Goal: Task Accomplishment & Management: Manage account settings

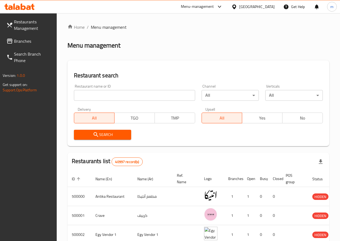
click at [29, 28] on span "Restaurants Management" at bounding box center [33, 25] width 38 height 13
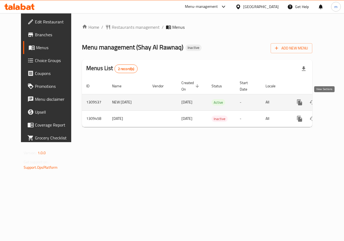
click at [332, 106] on link "enhanced table" at bounding box center [338, 102] width 13 height 13
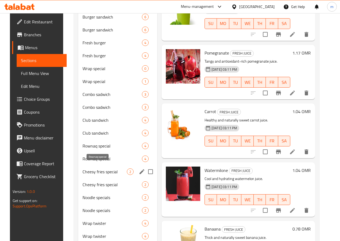
scroll to position [322, 0]
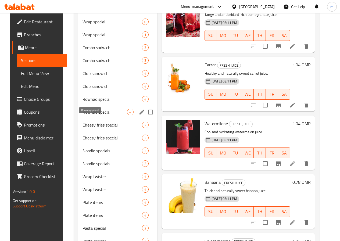
click at [89, 115] on span "Rownaq special" at bounding box center [104, 112] width 44 height 6
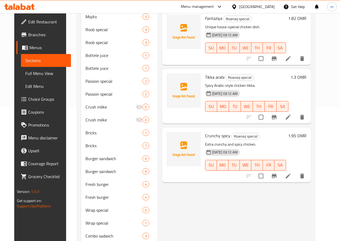
scroll to position [134, 0]
click at [39, 74] on span "Full Menu View" at bounding box center [45, 73] width 41 height 6
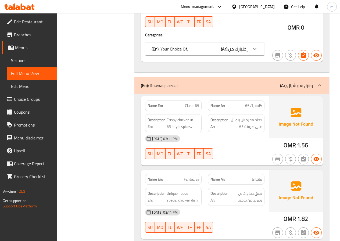
scroll to position [7793, 0]
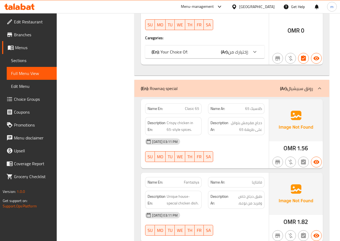
click at [31, 59] on span "Sections" at bounding box center [31, 60] width 41 height 6
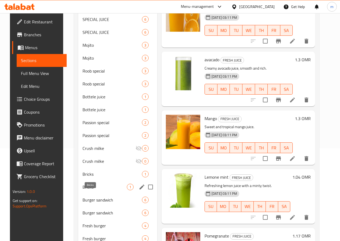
scroll to position [102, 0]
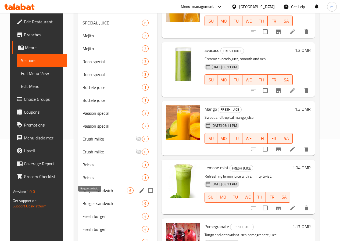
click at [90, 194] on span "Burger sandwich" at bounding box center [104, 190] width 44 height 6
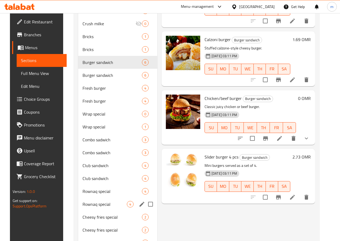
scroll to position [236, 0]
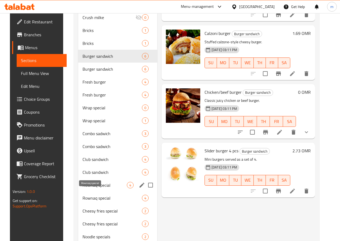
click at [89, 188] on span "Rownaq special" at bounding box center [104, 185] width 44 height 6
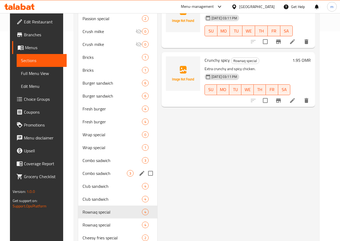
scroll to position [236, 0]
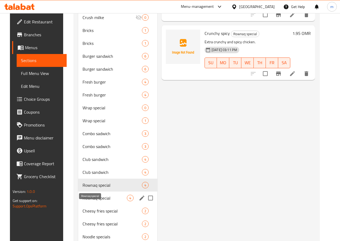
click at [94, 201] on span "Rownaq special" at bounding box center [104, 198] width 44 height 6
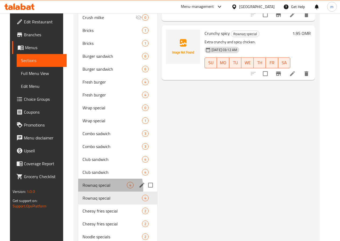
click at [90, 192] on div "Rownaq special 4" at bounding box center [117, 185] width 79 height 13
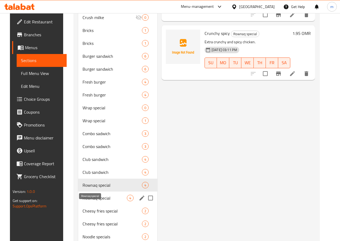
click at [88, 201] on span "Rownaq special" at bounding box center [104, 198] width 44 height 6
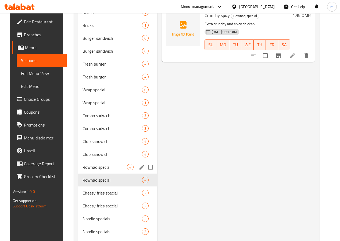
scroll to position [290, 0]
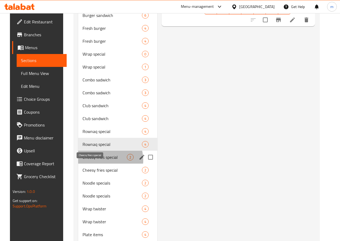
click at [97, 160] on span "Cheesy fries special" at bounding box center [104, 157] width 44 height 6
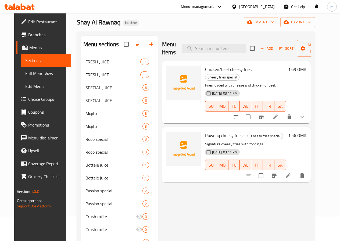
scroll to position [21, 0]
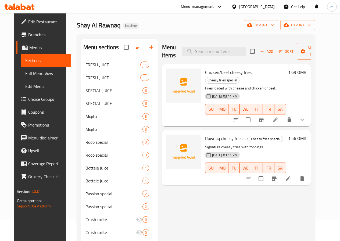
click at [286, 85] on p "Fries loaded with cheese and chicken or beef." at bounding box center [245, 88] width 81 height 7
click at [278, 117] on icon at bounding box center [275, 120] width 6 height 6
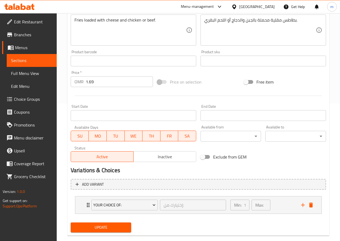
scroll to position [148, 0]
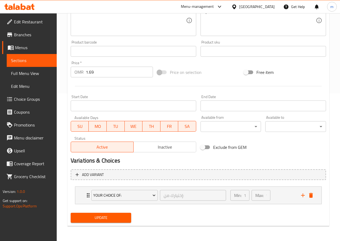
click at [27, 50] on span "Menus" at bounding box center [33, 47] width 37 height 6
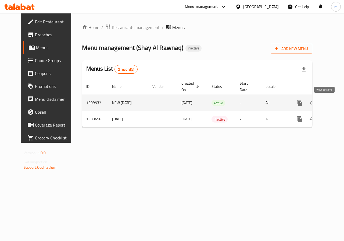
click at [335, 102] on icon "enhanced table" at bounding box center [338, 103] width 6 height 6
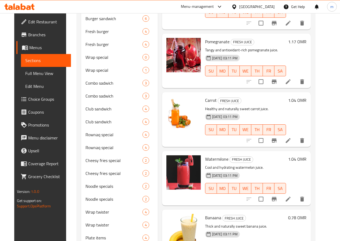
scroll to position [294, 0]
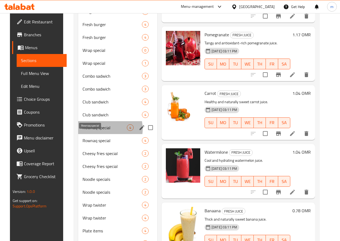
click at [95, 131] on span "Rownaq special" at bounding box center [104, 127] width 44 height 6
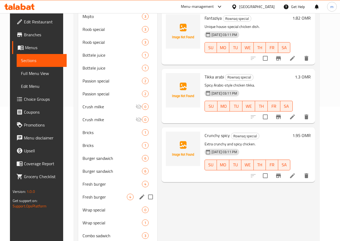
scroll to position [161, 0]
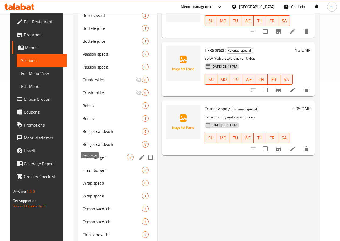
click at [90, 160] on span "Fresh burger" at bounding box center [104, 157] width 44 height 6
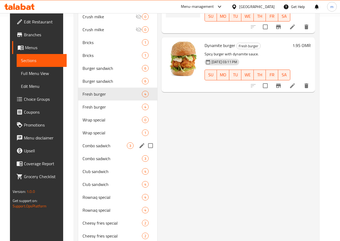
scroll to position [296, 0]
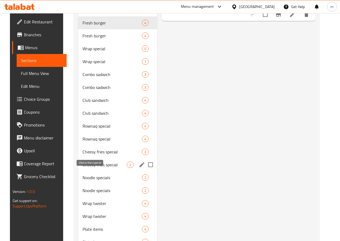
click at [88, 168] on span "Cheesy fries special" at bounding box center [104, 165] width 44 height 6
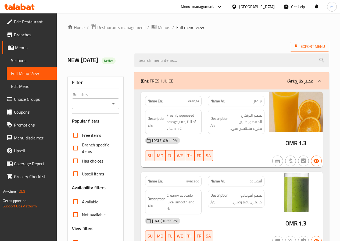
click at [26, 47] on span "Menus" at bounding box center [33, 47] width 37 height 6
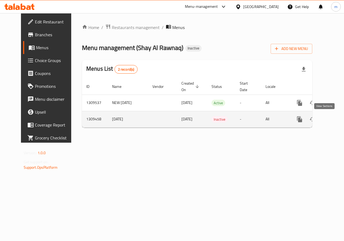
click at [335, 119] on icon "enhanced table" at bounding box center [338, 119] width 6 height 6
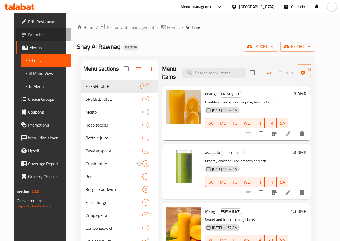
click at [28, 33] on span "Branches" at bounding box center [47, 34] width 38 height 6
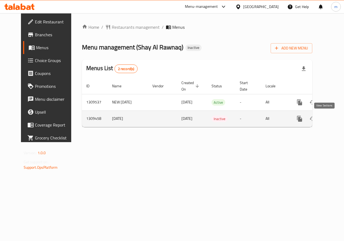
click at [335, 121] on icon "enhanced table" at bounding box center [338, 119] width 6 height 6
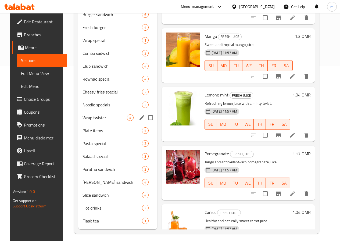
scroll to position [186, 0]
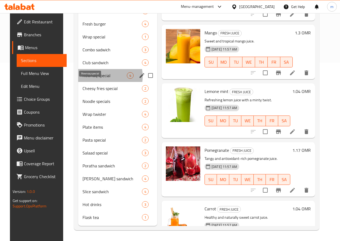
click at [96, 76] on span "Rownaq special" at bounding box center [104, 75] width 44 height 6
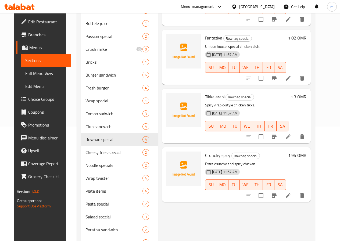
scroll to position [106, 0]
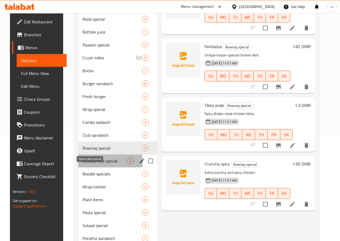
click at [90, 164] on span "Cheesy fries special" at bounding box center [104, 161] width 44 height 6
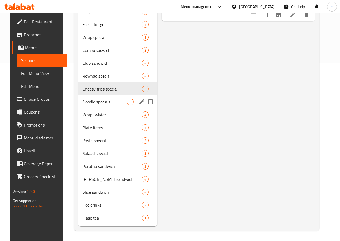
scroll to position [186, 0]
click at [99, 102] on span "Noodle specials" at bounding box center [104, 101] width 44 height 6
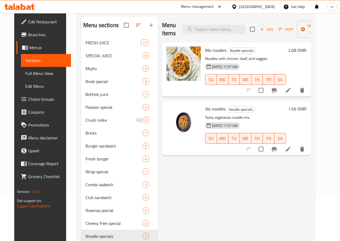
scroll to position [106, 0]
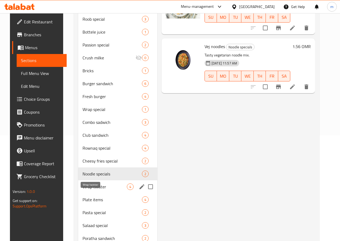
click at [94, 190] on span "Wrap twister" at bounding box center [104, 187] width 44 height 6
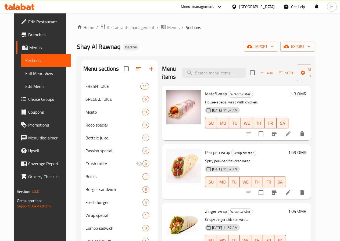
click at [291, 105] on div "03-09-2025 11:57 AM SU MO TU WE TH FR SA" at bounding box center [247, 119] width 88 height 29
click at [290, 135] on icon at bounding box center [288, 133] width 5 height 5
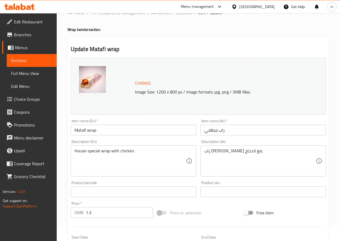
scroll to position [27, 0]
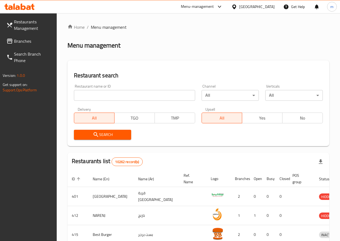
click at [33, 44] on span "Branches" at bounding box center [33, 41] width 38 height 6
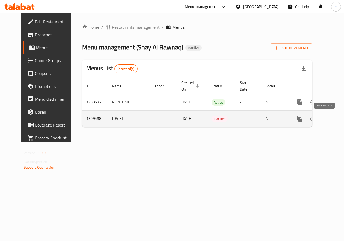
click at [335, 120] on icon "enhanced table" at bounding box center [338, 119] width 6 height 6
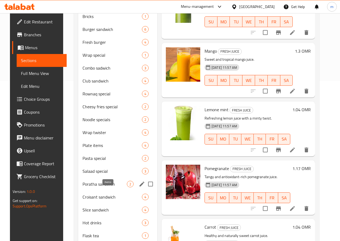
scroll to position [161, 0]
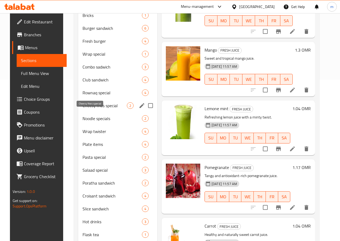
click at [97, 109] on span "Cheesy fries special" at bounding box center [104, 105] width 44 height 6
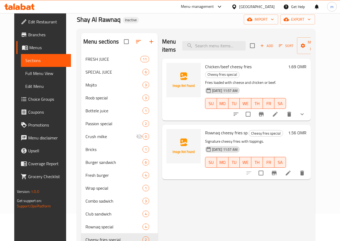
scroll to position [27, 0]
click at [283, 110] on li at bounding box center [275, 115] width 15 height 10
